Goal: Understand process/instructions: Learn how to perform a task or action

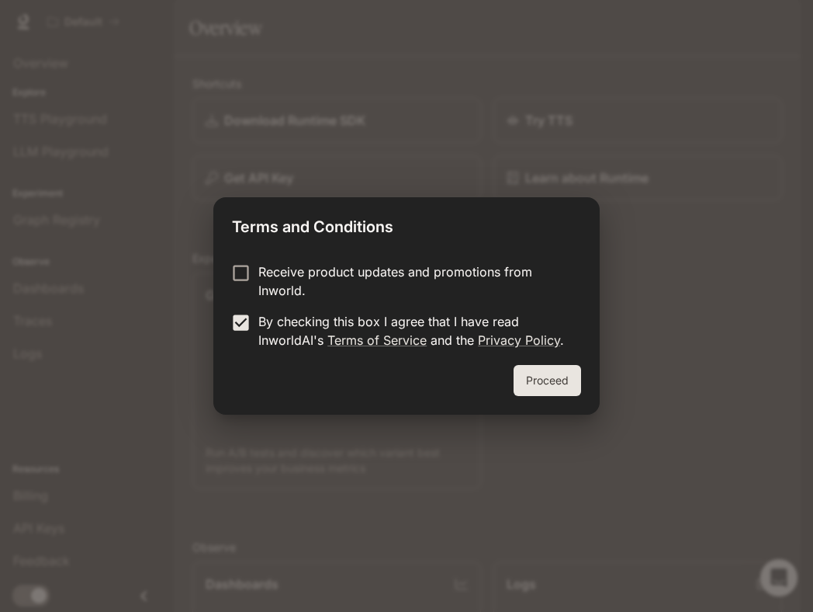
click at [549, 383] on button "Proceed" at bounding box center [548, 380] width 68 height 31
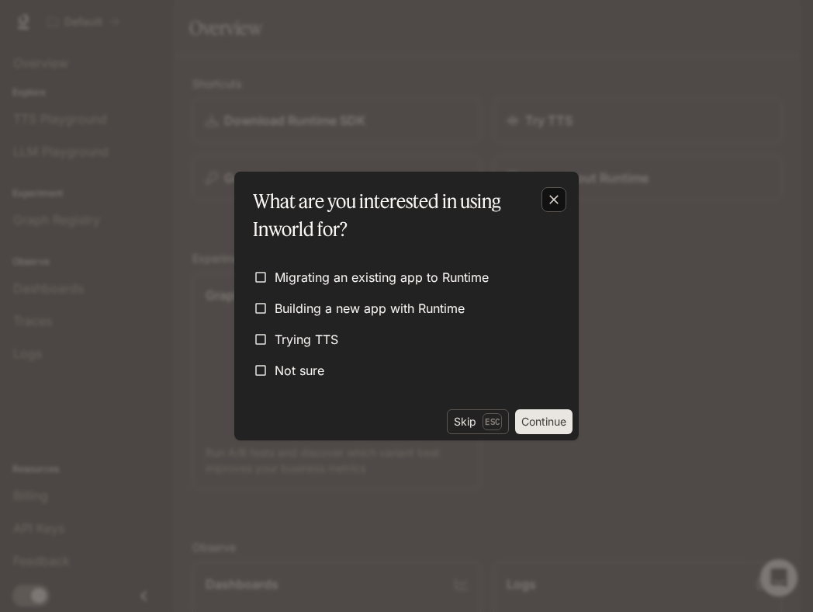
click at [547, 202] on icon "button" at bounding box center [554, 200] width 16 height 16
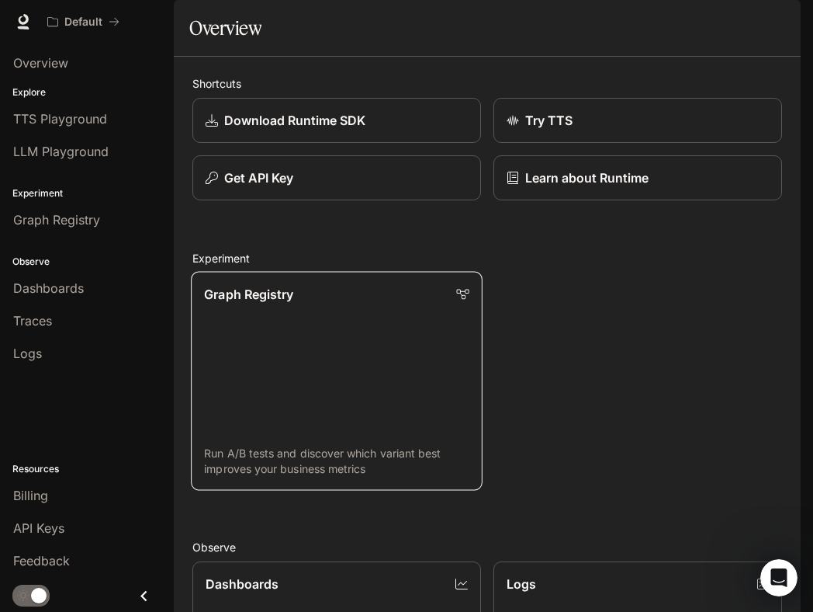
scroll to position [757, 0]
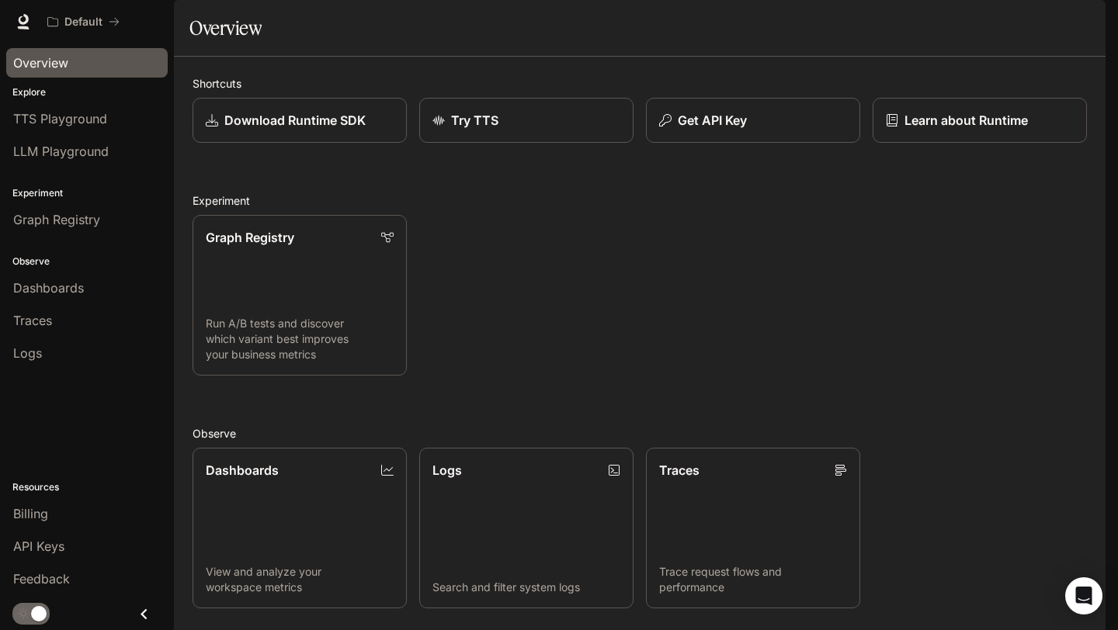
click at [53, 63] on span "Overview" at bounding box center [40, 63] width 55 height 19
click at [48, 124] on span "TTS Playground" at bounding box center [60, 118] width 94 height 19
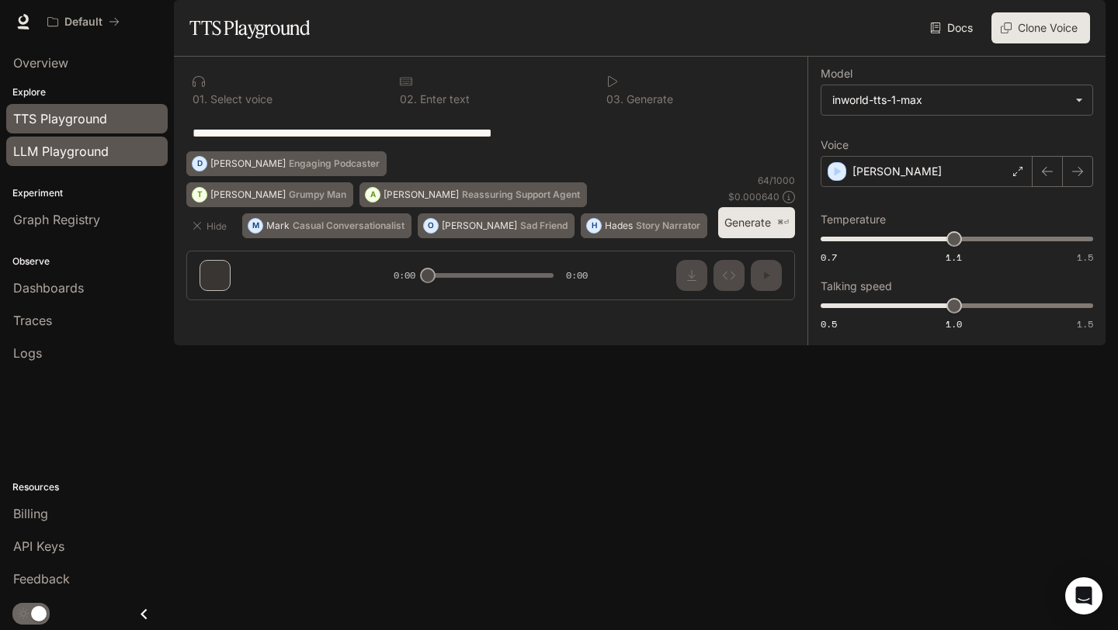
click at [60, 158] on span "LLM Playground" at bounding box center [60, 151] width 95 height 19
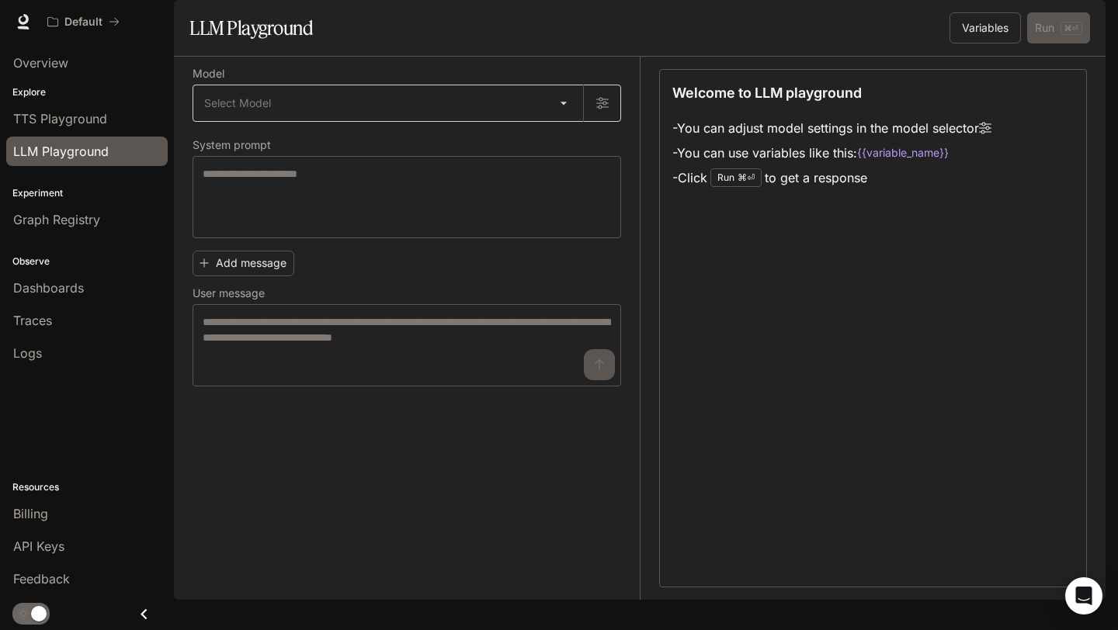
click at [207, 135] on body "Skip to main content Default Runtime Runtime Documentation Documentation Portal…" at bounding box center [559, 315] width 1118 height 630
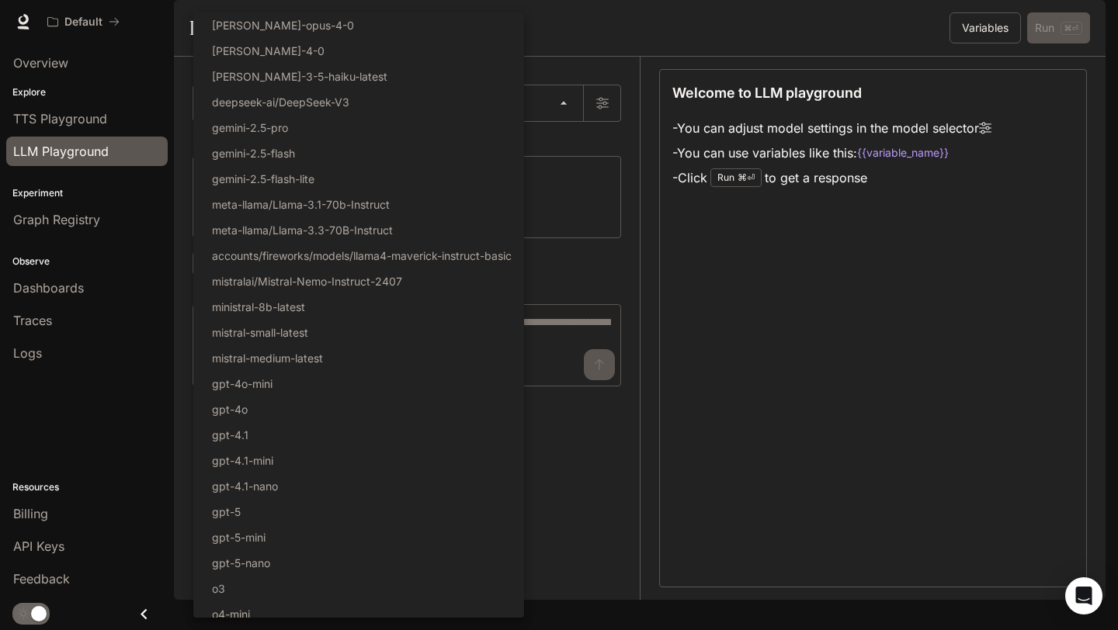
click at [68, 215] on div at bounding box center [559, 315] width 1118 height 630
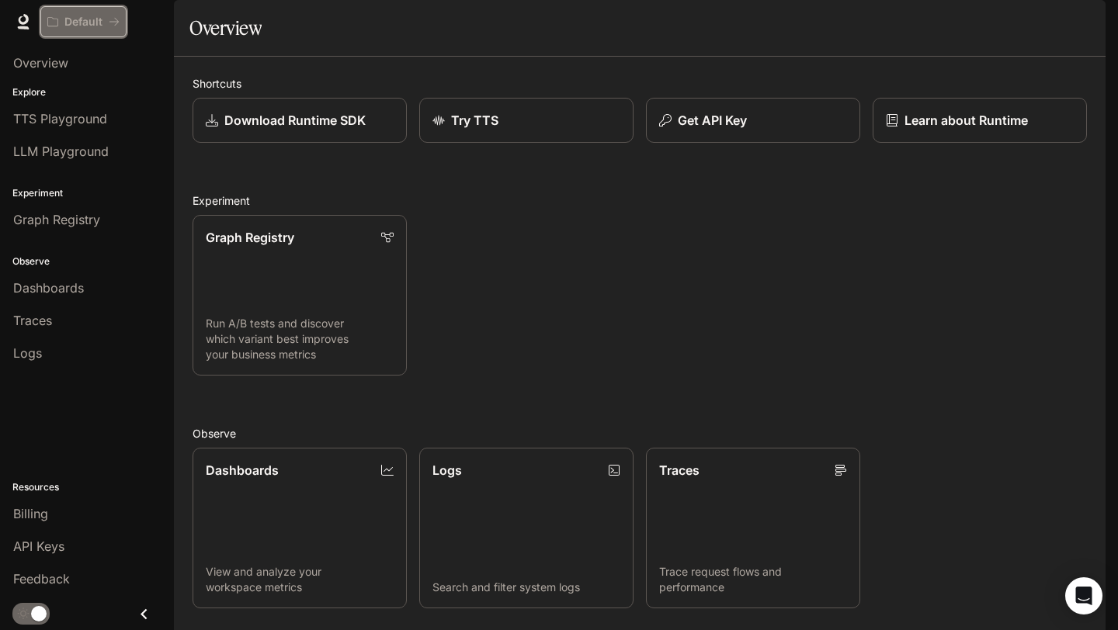
click at [116, 26] on icon "All workspaces" at bounding box center [114, 21] width 11 height 11
click at [147, 618] on icon "Close drawer" at bounding box center [143, 614] width 21 height 21
click at [109, 618] on div "Portal Overview Explore TTS Playground LLM Playground Experiment Graph Registry…" at bounding box center [93, 315] width 199 height 612
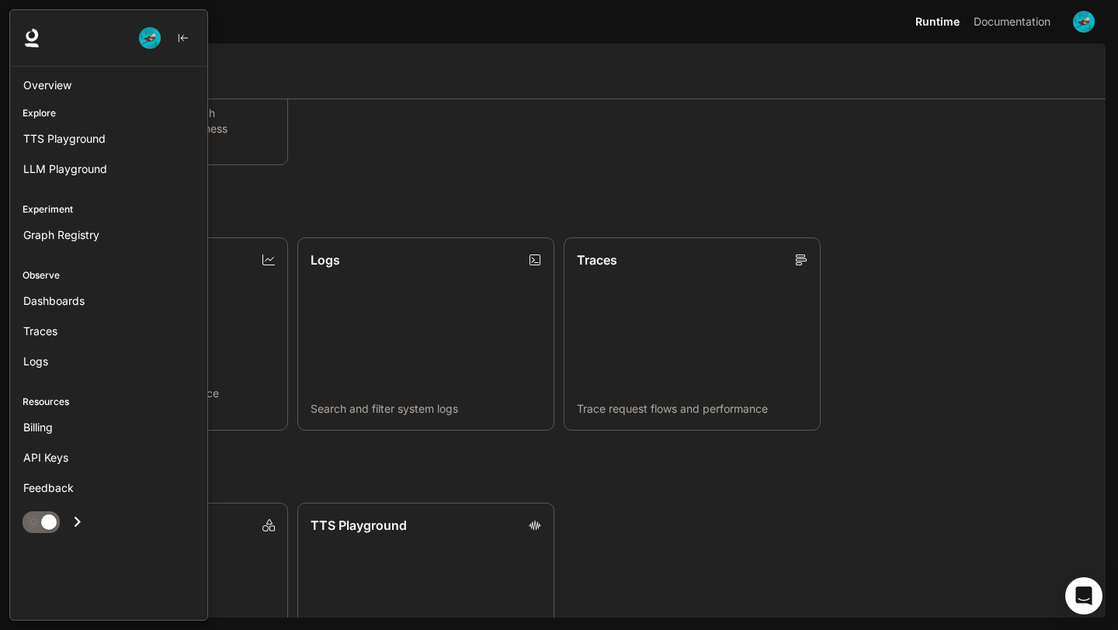
click at [75, 524] on icon "Open drawer" at bounding box center [77, 521] width 21 height 21
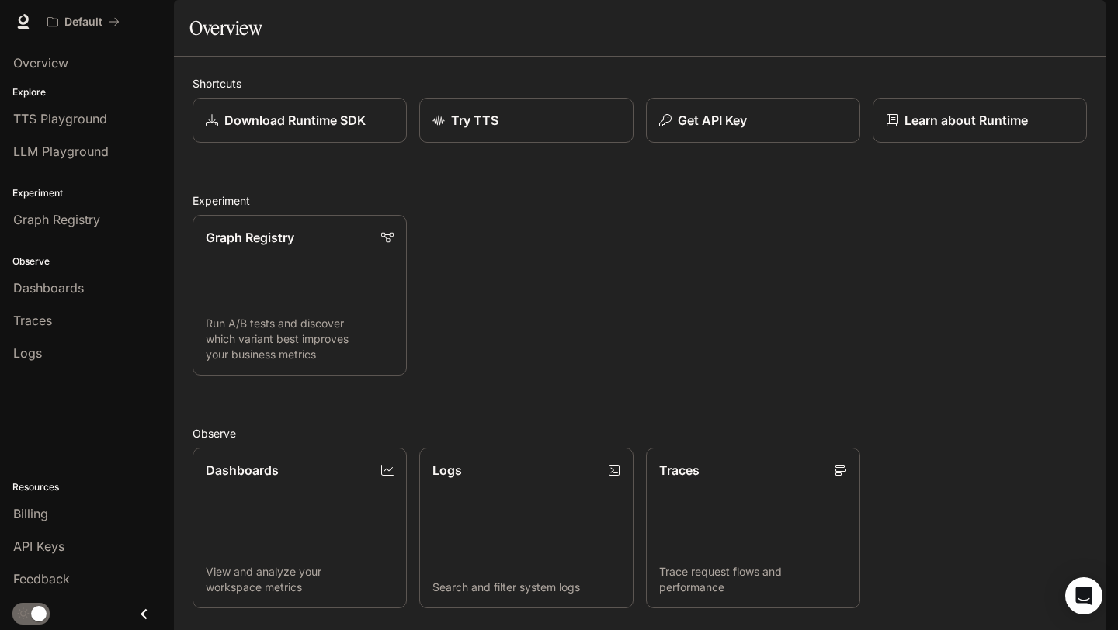
click at [1019, 31] on link "Documentation Documentation" at bounding box center [1014, 21] width 95 height 31
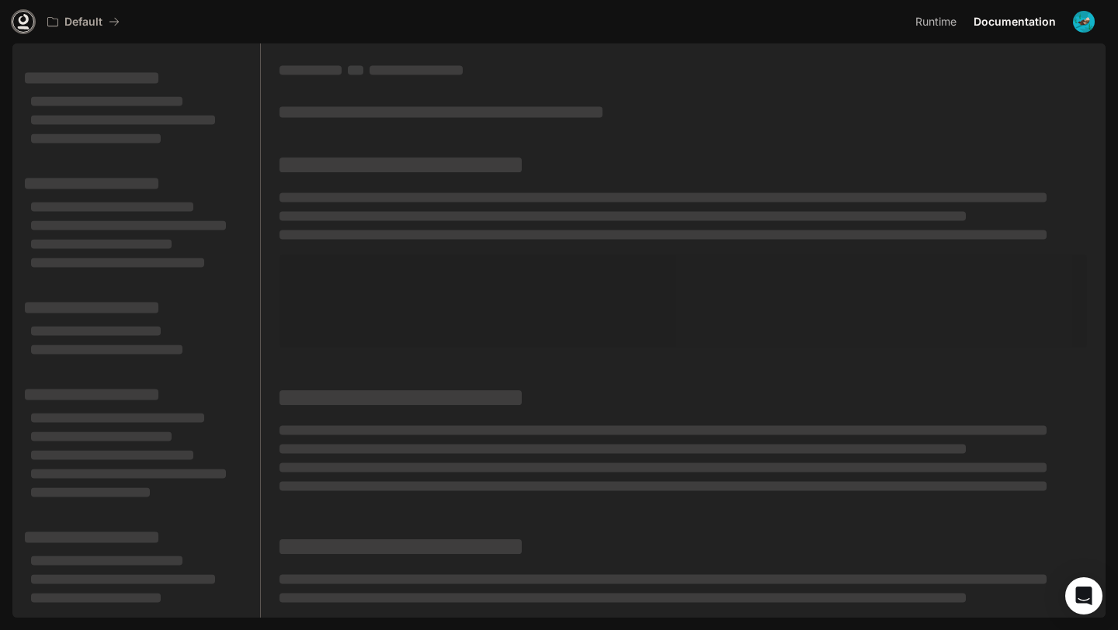
click at [19, 23] on icon at bounding box center [24, 19] width 10 height 11
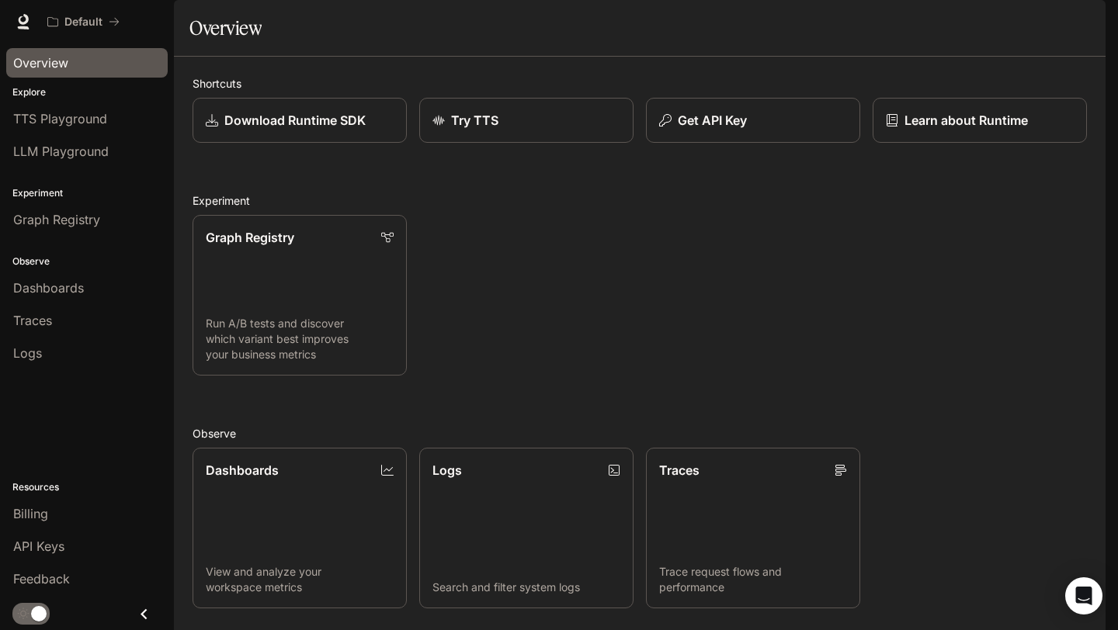
click at [71, 61] on div "Overview" at bounding box center [86, 63] width 147 height 19
click at [40, 359] on span "Logs" at bounding box center [27, 353] width 29 height 19
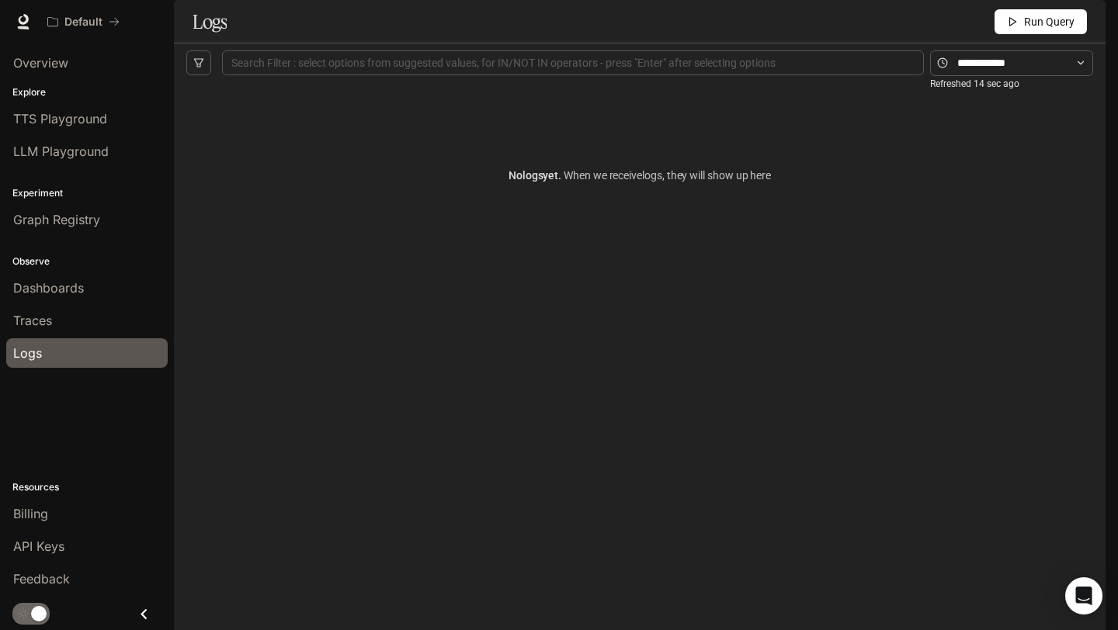
click at [367, 68] on div at bounding box center [573, 63] width 694 height 10
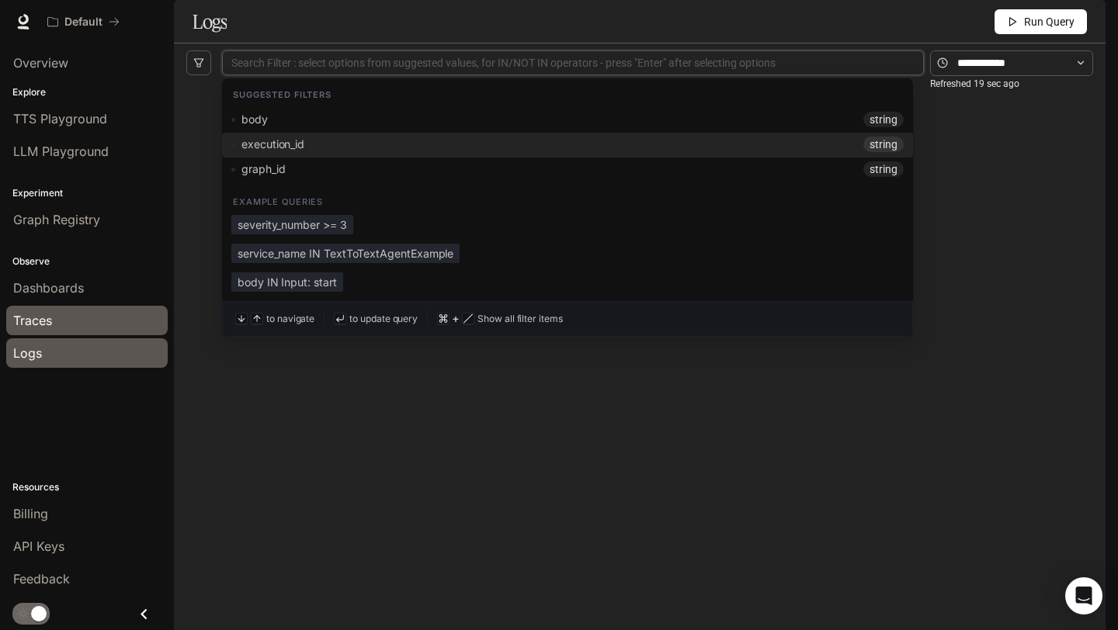
click at [49, 312] on span "Traces" at bounding box center [32, 320] width 39 height 19
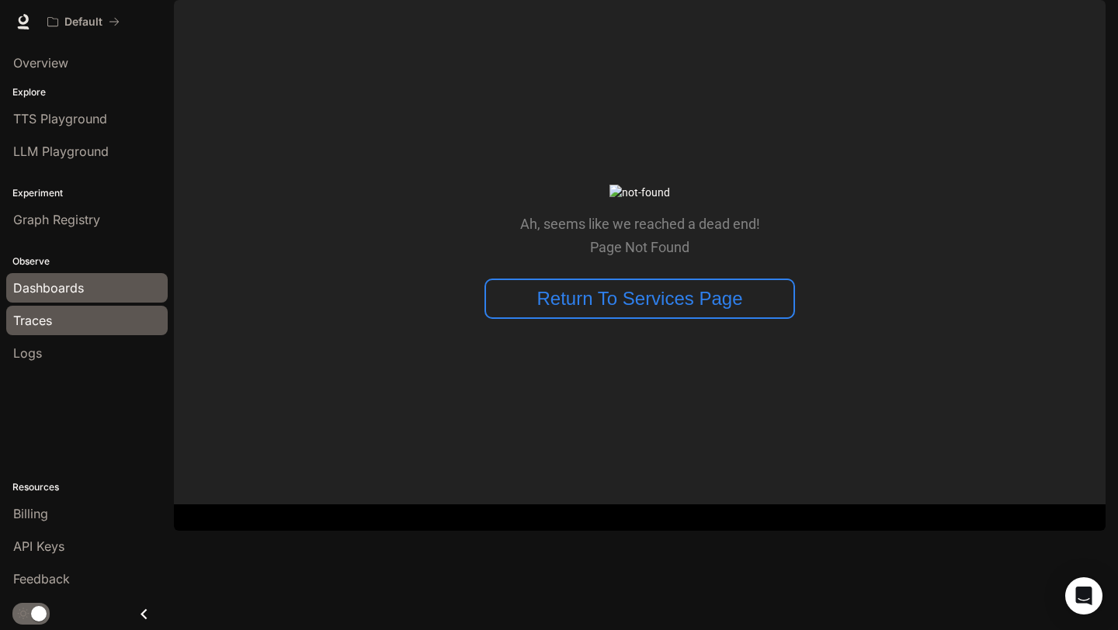
click at [58, 289] on span "Dashboards" at bounding box center [48, 288] width 71 height 19
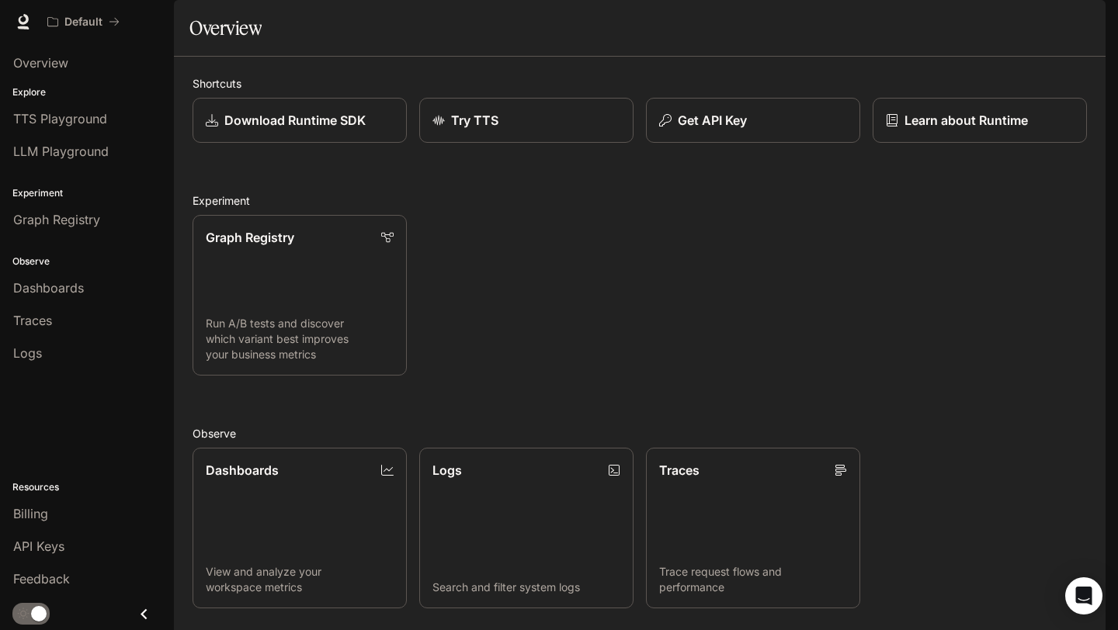
click at [929, 21] on span "Runtime" at bounding box center [937, 21] width 44 height 19
click at [1090, 587] on div "Open Intercom Messenger" at bounding box center [1083, 596] width 41 height 41
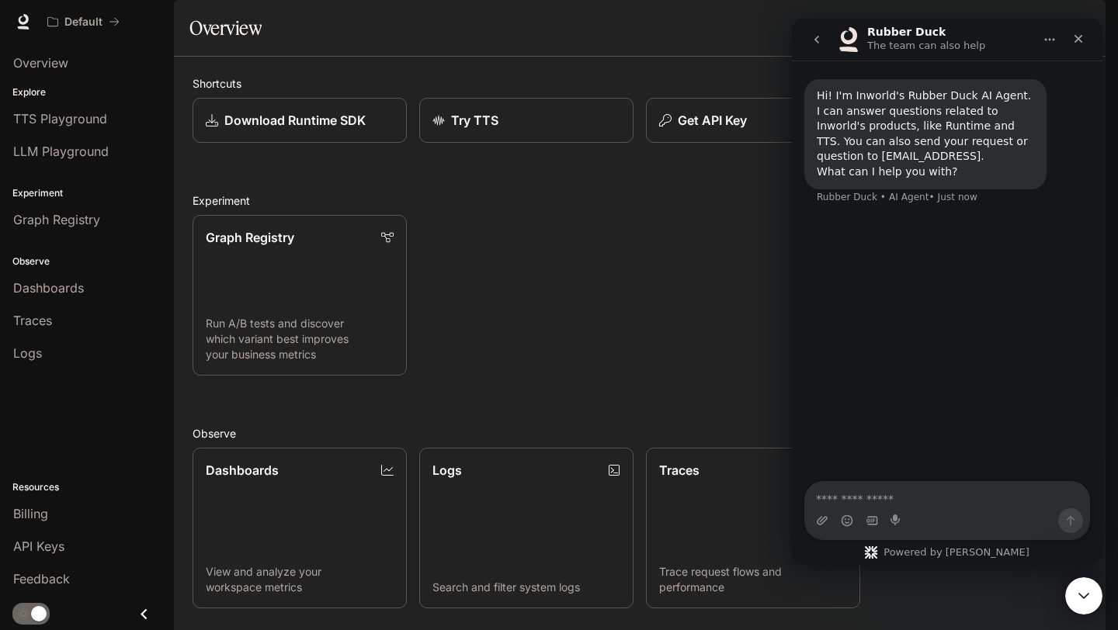
scroll to position [0, 0]
type textarea "**********"
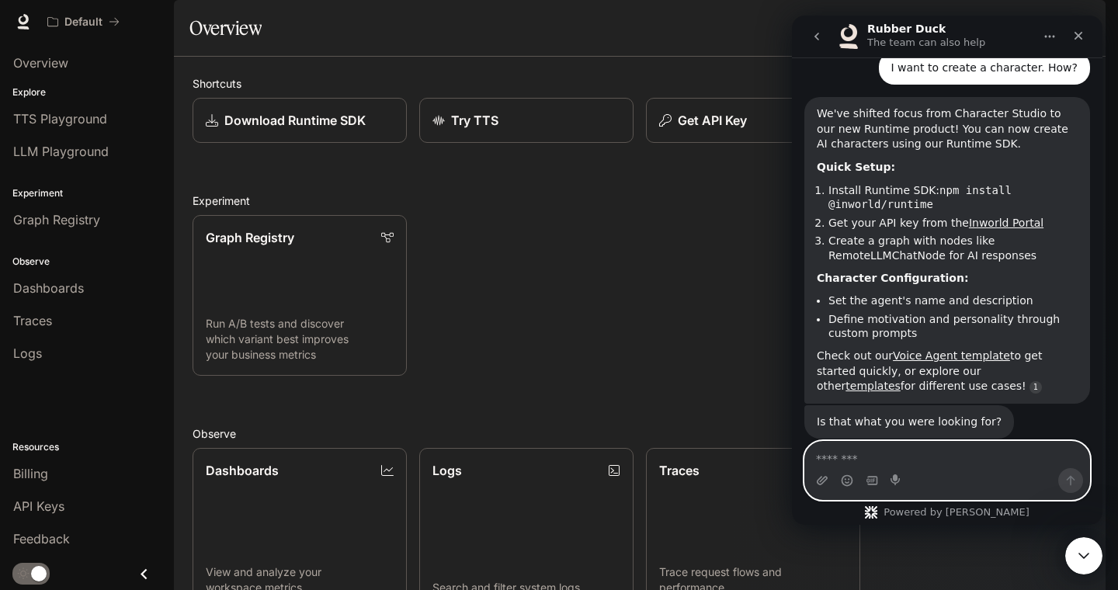
scroll to position [143, 0]
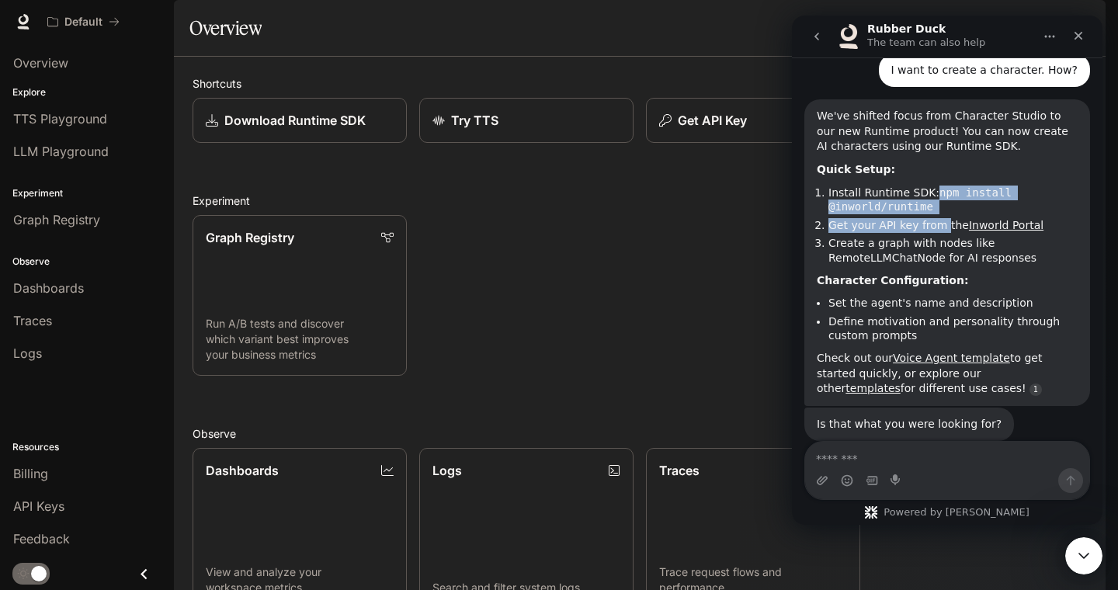
drag, startPoint x: 941, startPoint y: 223, endPoint x: 942, endPoint y: 208, distance: 14.8
click at [942, 208] on li "Install Runtime SDK: npm install @inworld/runtime" at bounding box center [952, 199] width 249 height 29
click at [930, 176] on div "Quick Setup:" at bounding box center [946, 170] width 261 height 16
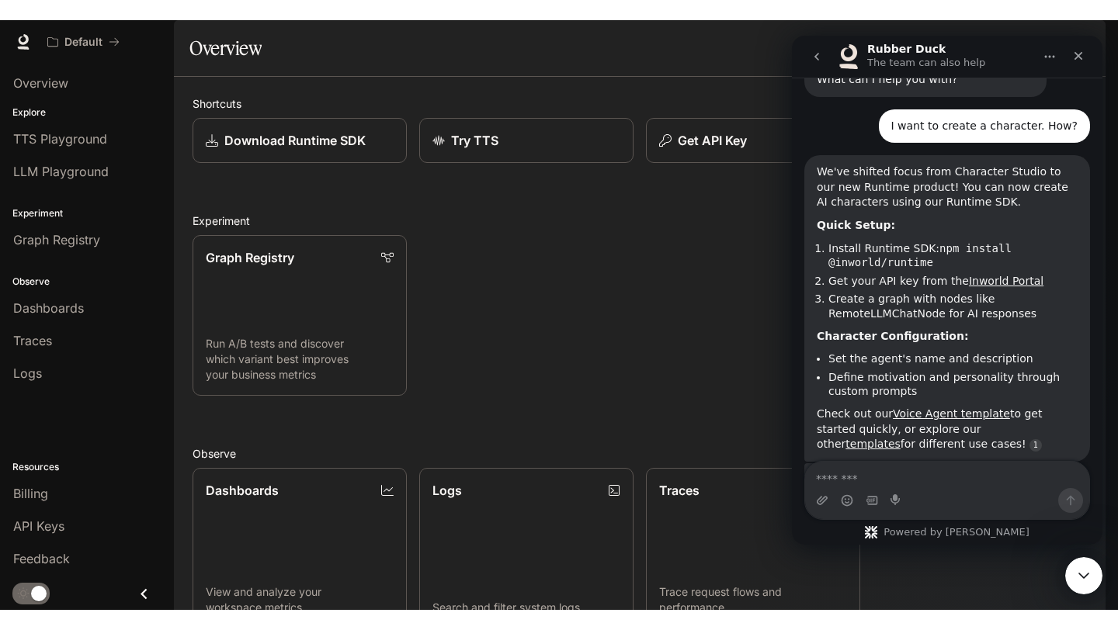
scroll to position [0, 0]
